Goal: Obtain resource: Download file/media

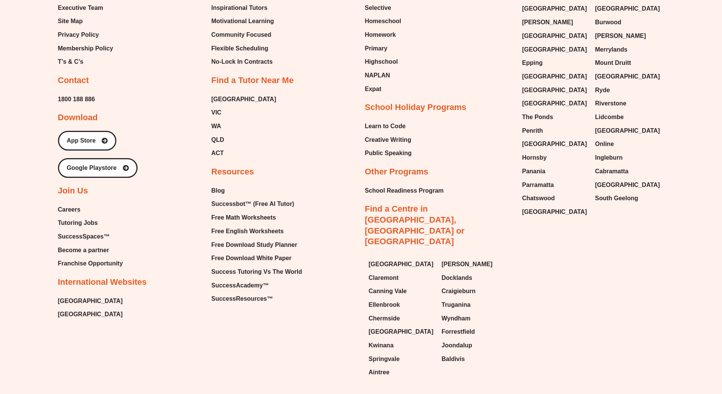
scroll to position [4743, 0]
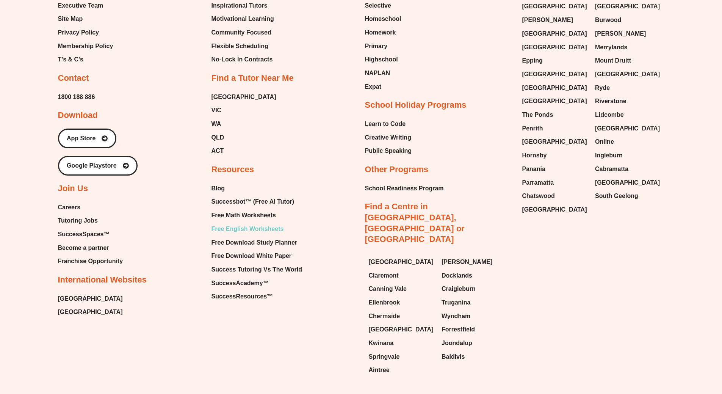
click at [234, 223] on span "Free English Worksheets" at bounding box center [248, 228] width 72 height 11
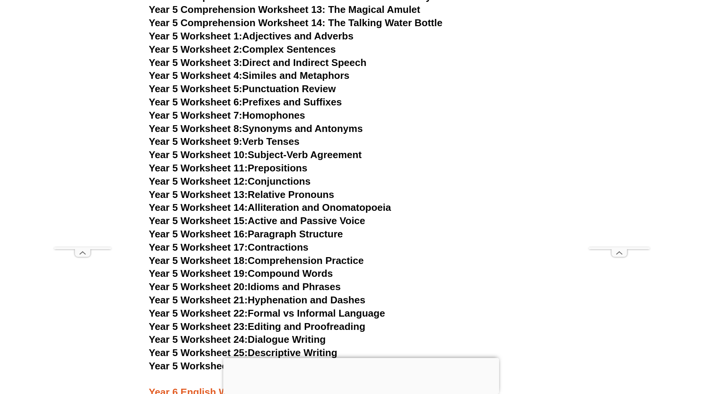
scroll to position [3790, 0]
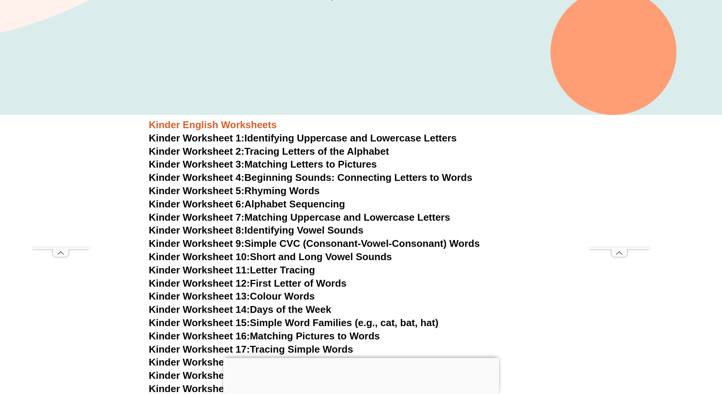
scroll to position [225, 0]
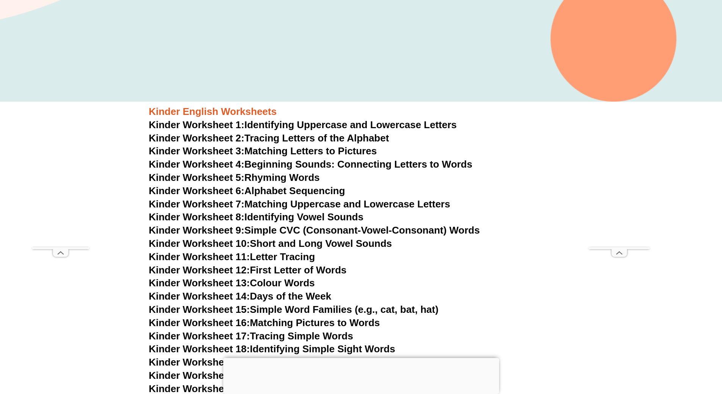
click at [263, 258] on link "Kinder Worksheet 11: Letter Tracing" at bounding box center [232, 256] width 166 height 11
